Goal: Task Accomplishment & Management: Complete application form

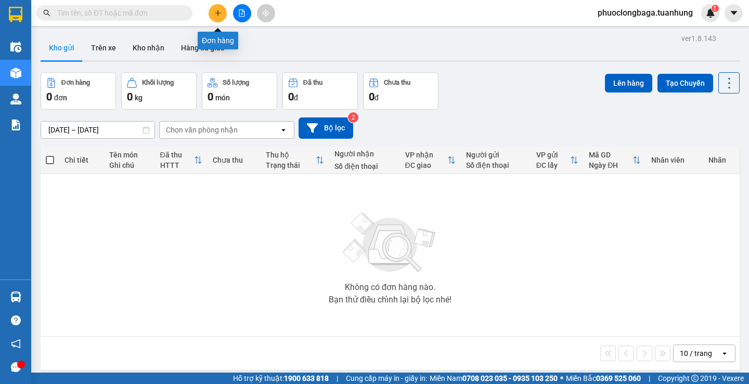
click at [216, 12] on icon "plus" at bounding box center [217, 12] width 7 height 7
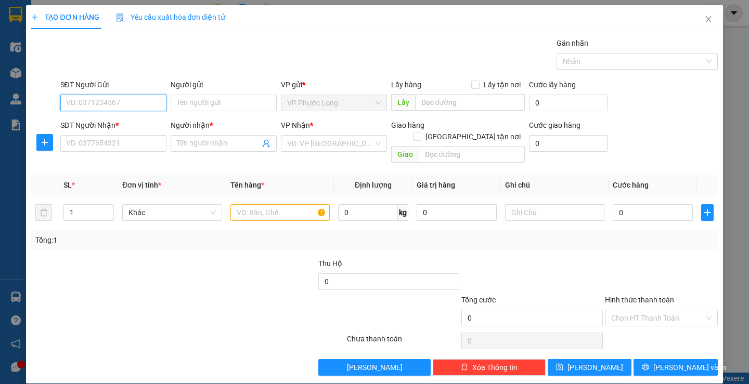
click at [140, 103] on input "SĐT Người Gửi" at bounding box center [113, 103] width 106 height 17
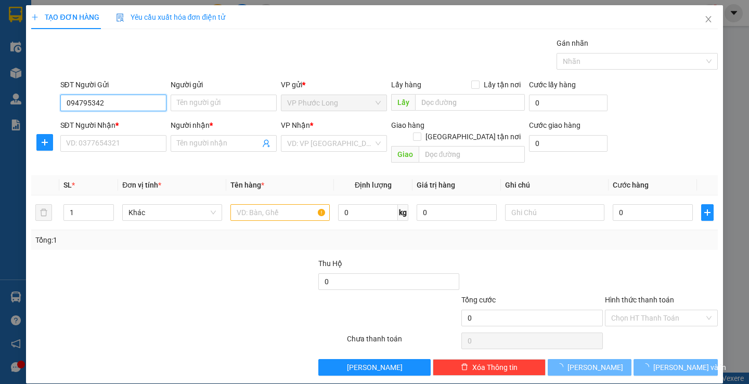
type input "0947953424"
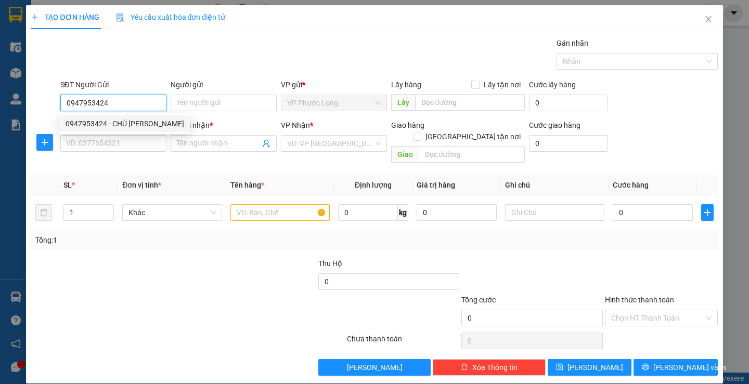
click at [139, 121] on div "0947953424 - CHÚ CƯỜNG" at bounding box center [125, 123] width 119 height 11
type input "CHÚ CƯỜNG"
type input "0947953424"
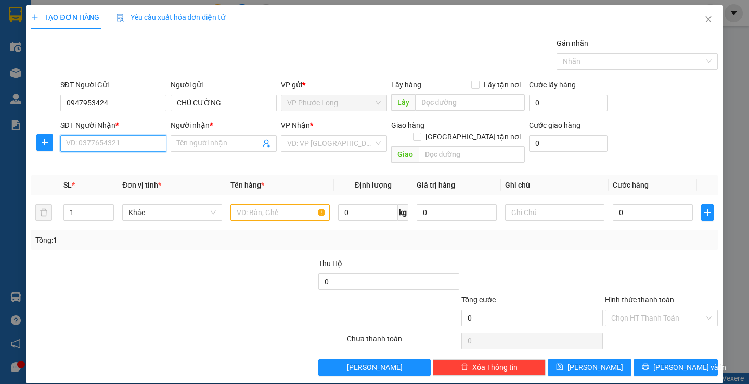
click at [127, 146] on input "SĐT Người Nhận *" at bounding box center [113, 143] width 106 height 17
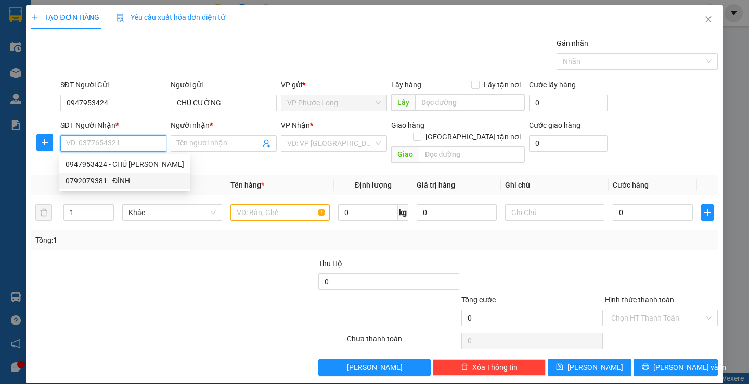
click at [124, 182] on div "0792079381 - ĐÌNH" at bounding box center [125, 180] width 119 height 11
type input "0792079381"
type input "ĐÌNH"
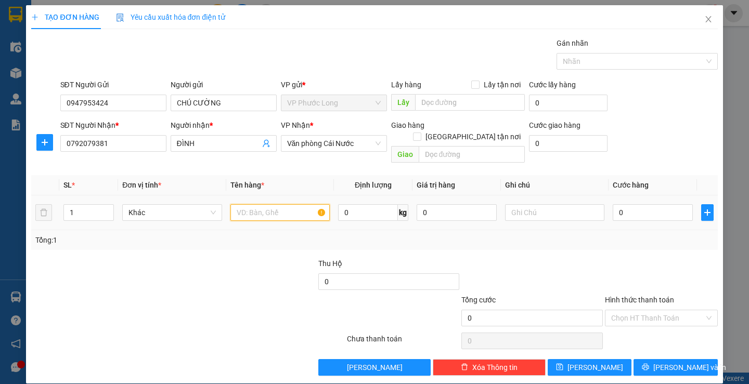
click at [295, 204] on input "text" at bounding box center [279, 212] width 99 height 17
type input "1THUNG"
click at [613, 204] on input "0" at bounding box center [653, 212] width 80 height 17
type input "3"
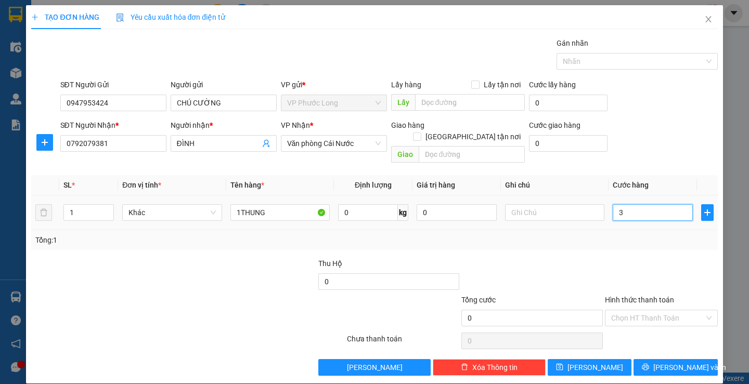
type input "3"
type input "30"
type input "30.000"
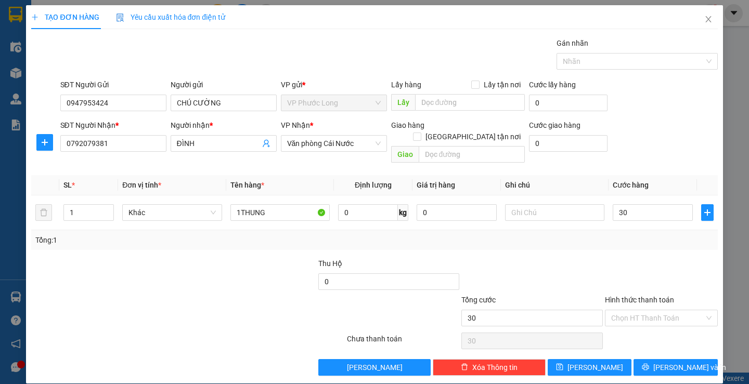
type input "30.000"
click at [632, 258] on div at bounding box center [661, 276] width 115 height 36
click at [684, 310] on input "Hình thức thanh toán" at bounding box center [657, 318] width 93 height 16
click at [656, 329] on div "Tại văn phòng" at bounding box center [654, 327] width 99 height 11
type input "0"
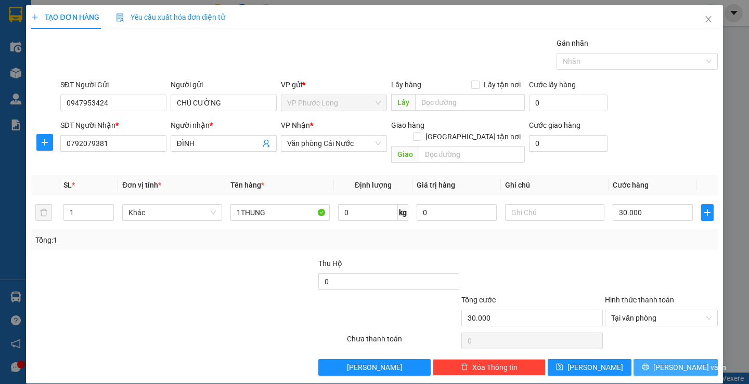
click at [673, 362] on span "Lưu và In" at bounding box center [689, 367] width 73 height 11
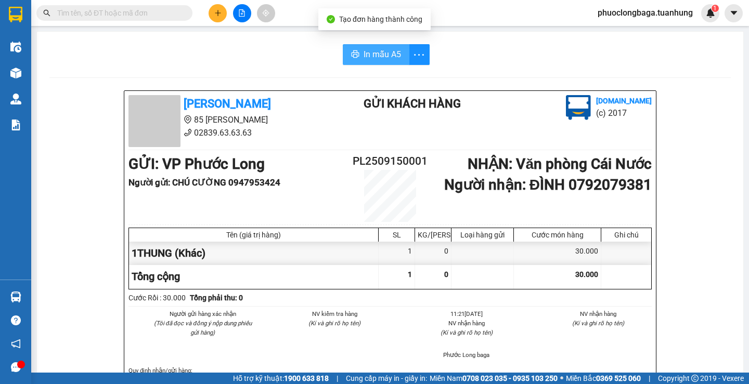
click at [378, 56] on span "In mẫu A5" at bounding box center [382, 54] width 37 height 13
